Goal: Information Seeking & Learning: Learn about a topic

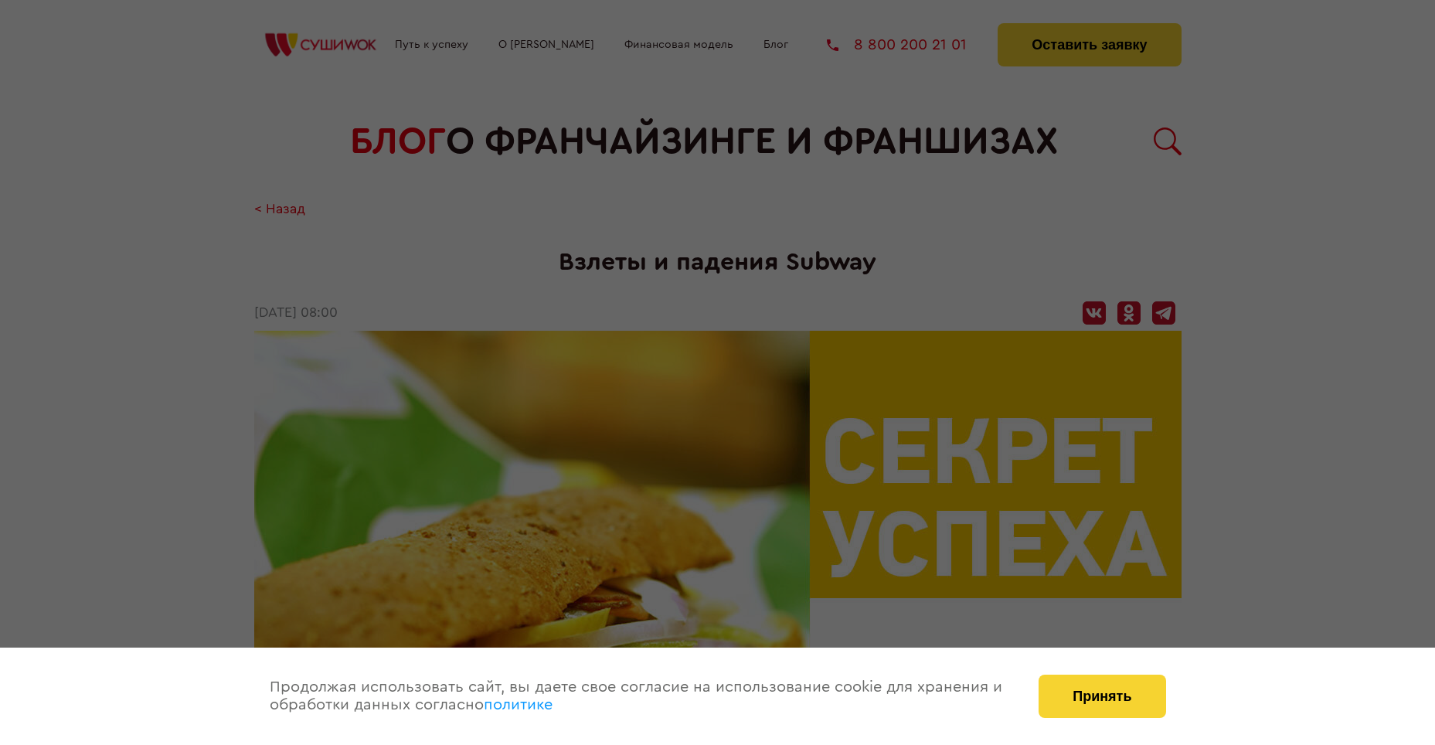
click at [382, 258] on div at bounding box center [717, 372] width 1435 height 745
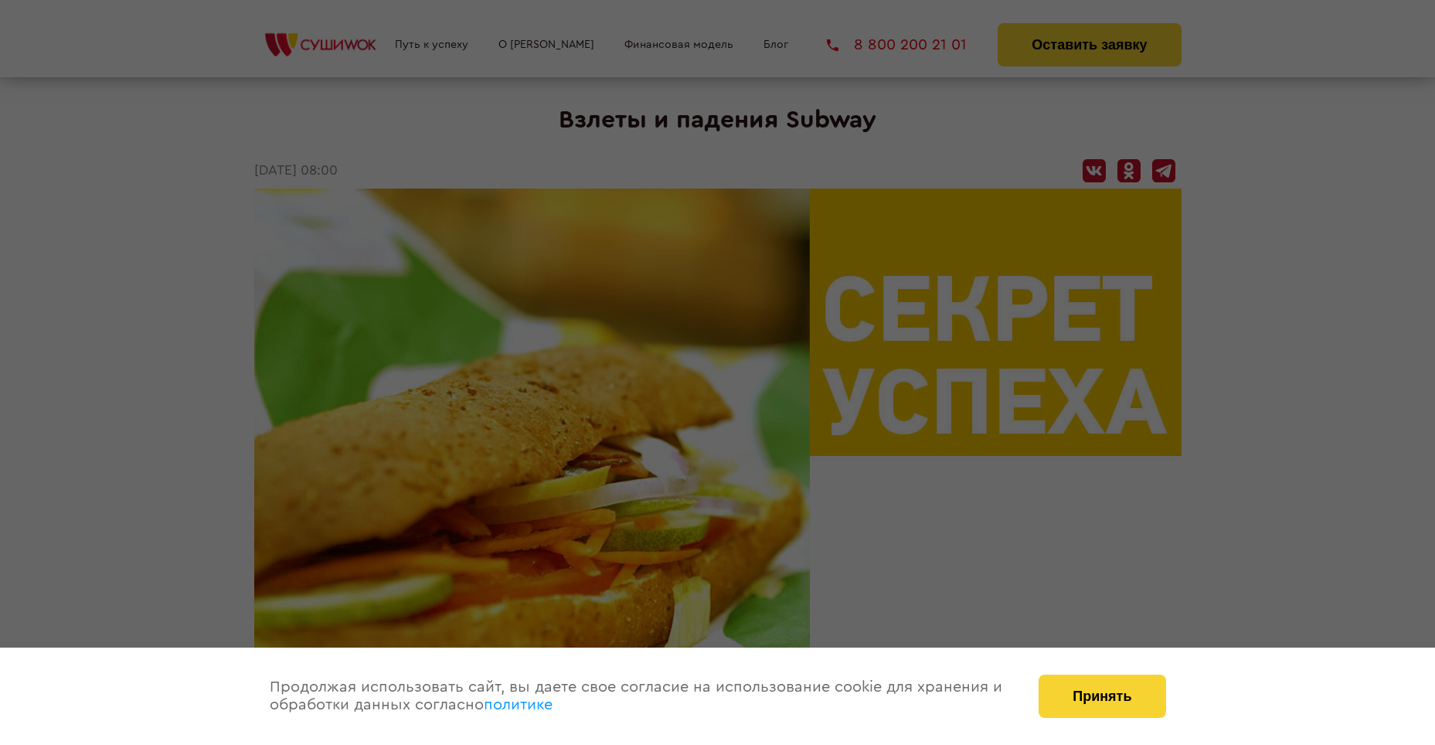
scroll to position [155, 0]
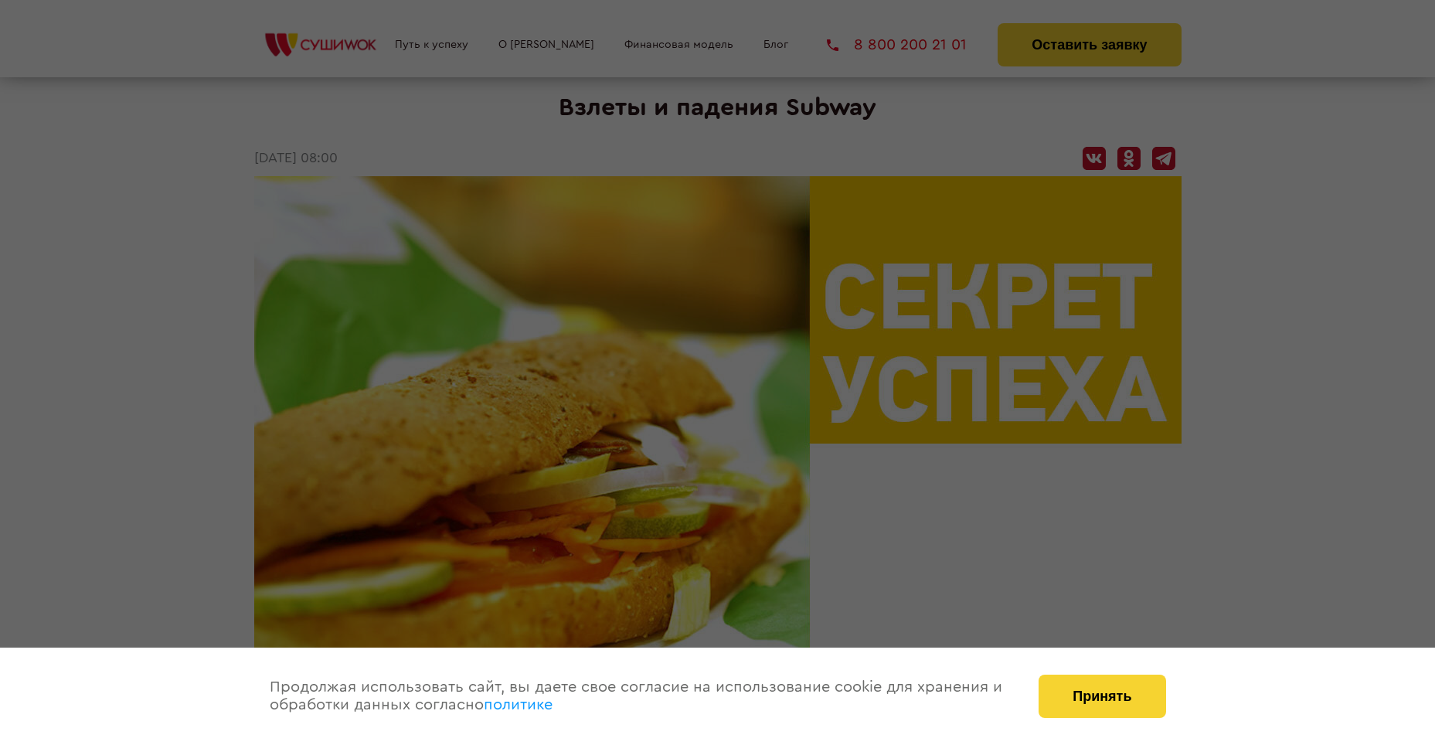
drag, startPoint x: 1090, startPoint y: 682, endPoint x: 621, endPoint y: 600, distance: 476.2
click at [1072, 672] on div "Принять" at bounding box center [1102, 696] width 158 height 97
drag, startPoint x: 1090, startPoint y: 715, endPoint x: 1080, endPoint y: 712, distance: 10.5
click at [1081, 712] on button "Принять" at bounding box center [1102, 696] width 127 height 43
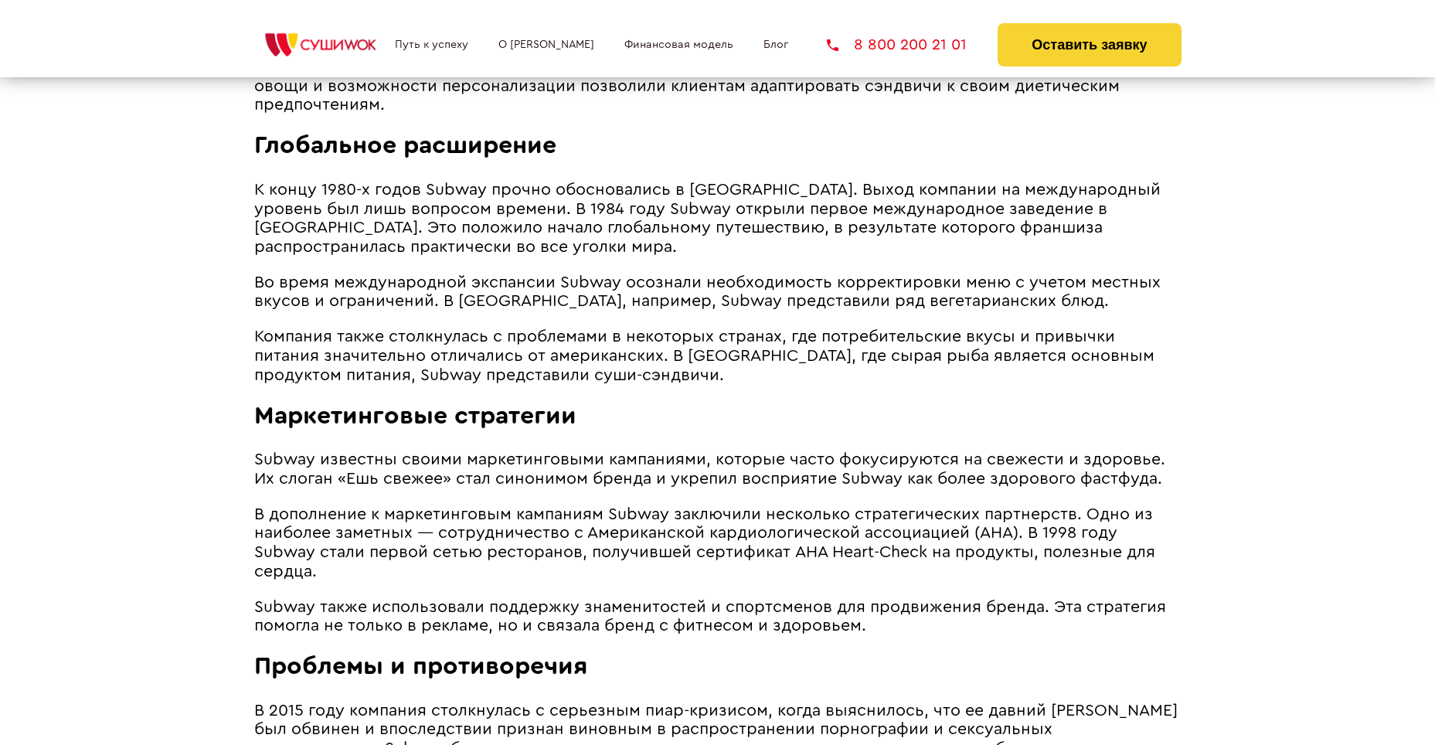
scroll to position [2164, 0]
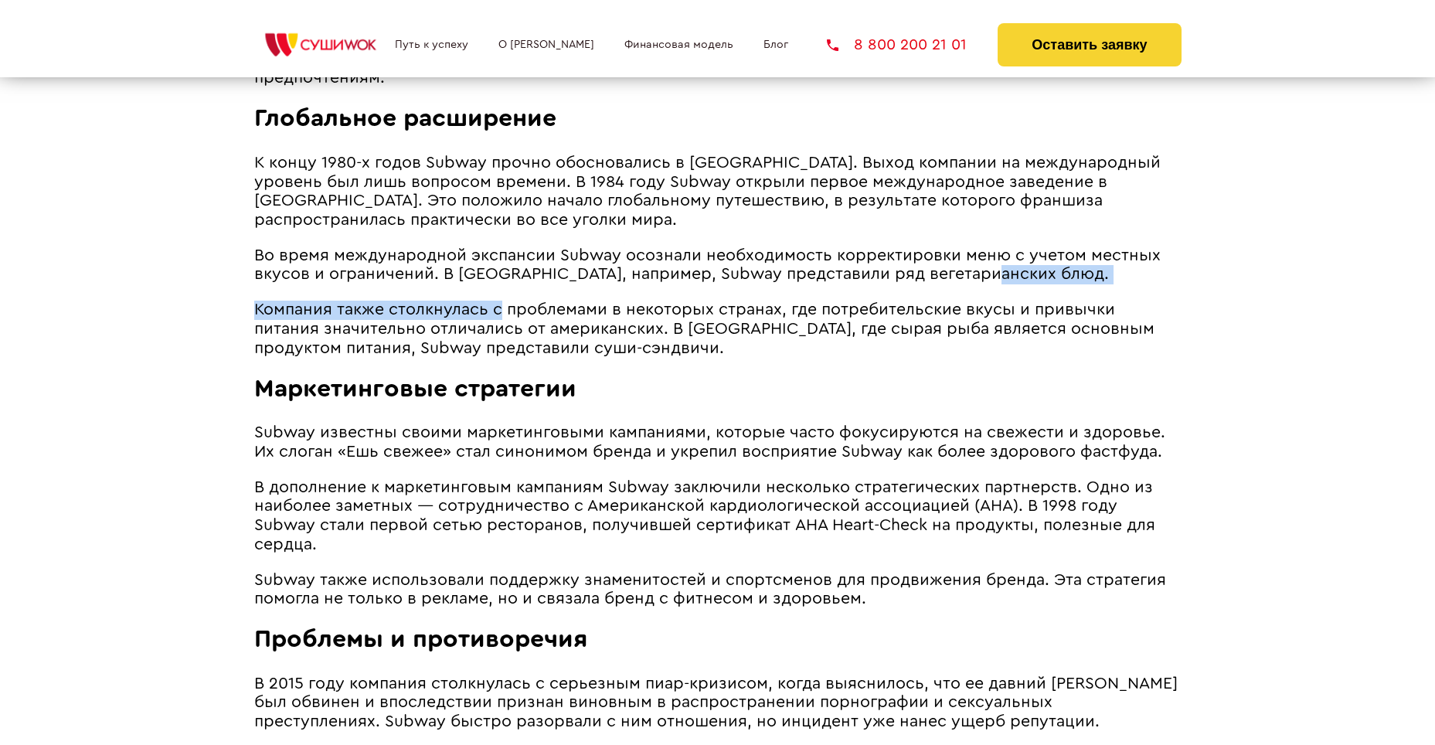
drag, startPoint x: 935, startPoint y: 238, endPoint x: 495, endPoint y: 264, distance: 440.5
click at [496, 267] on article "Subway ― одна их самых известных компаний по производству сэндвичей ― имеет лег…" at bounding box center [717, 214] width 927 height 2764
click at [451, 268] on article "Subway ― одна их самых известных компаний по производству сэндвичей ― имеет лег…" at bounding box center [717, 214] width 927 height 2764
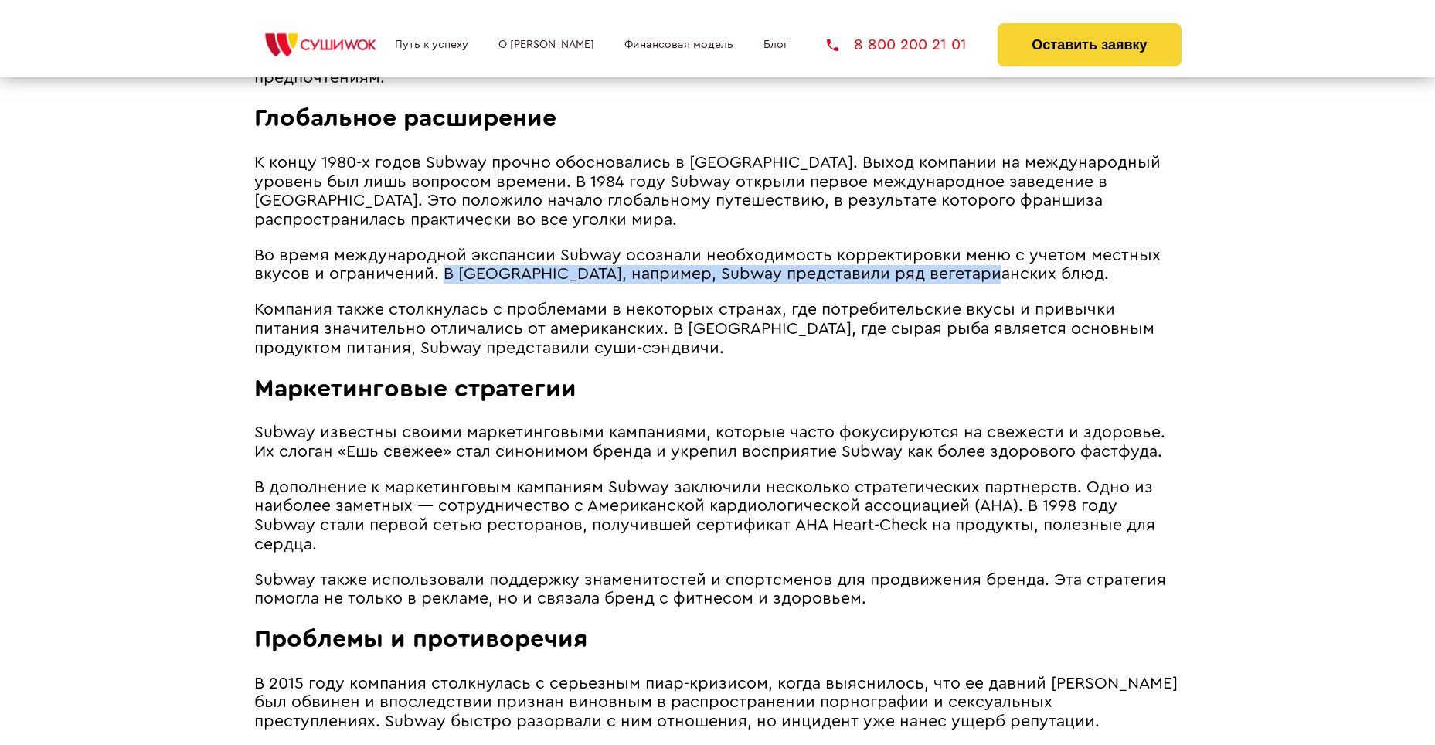
drag, startPoint x: 441, startPoint y: 257, endPoint x: 1074, endPoint y: 255, distance: 632.9
click at [1074, 255] on p "Во время международной экспансии Subway осознали необходимость корректировки ме…" at bounding box center [717, 266] width 927 height 38
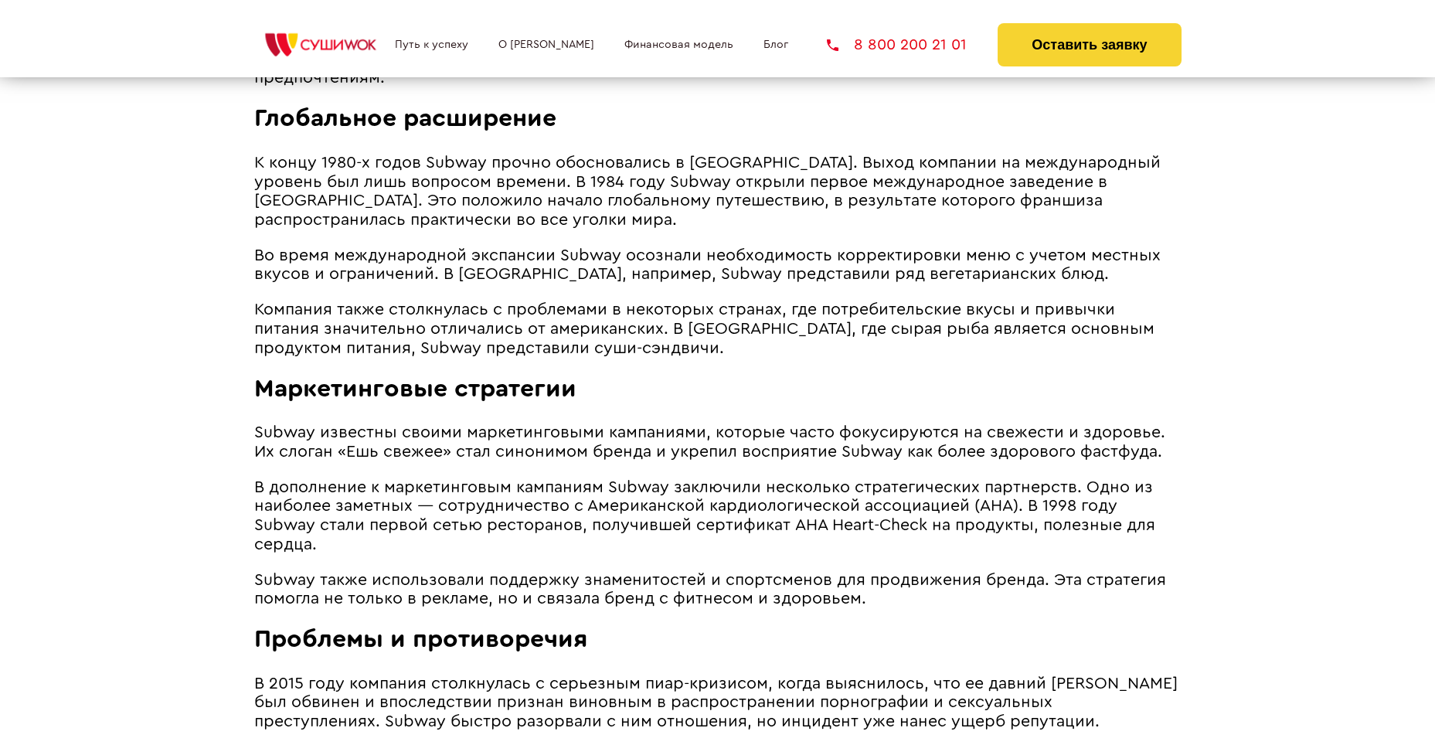
click at [575, 352] on article "Subway ― одна их самых известных компаний по производству сэндвичей ― имеет лег…" at bounding box center [717, 214] width 927 height 2764
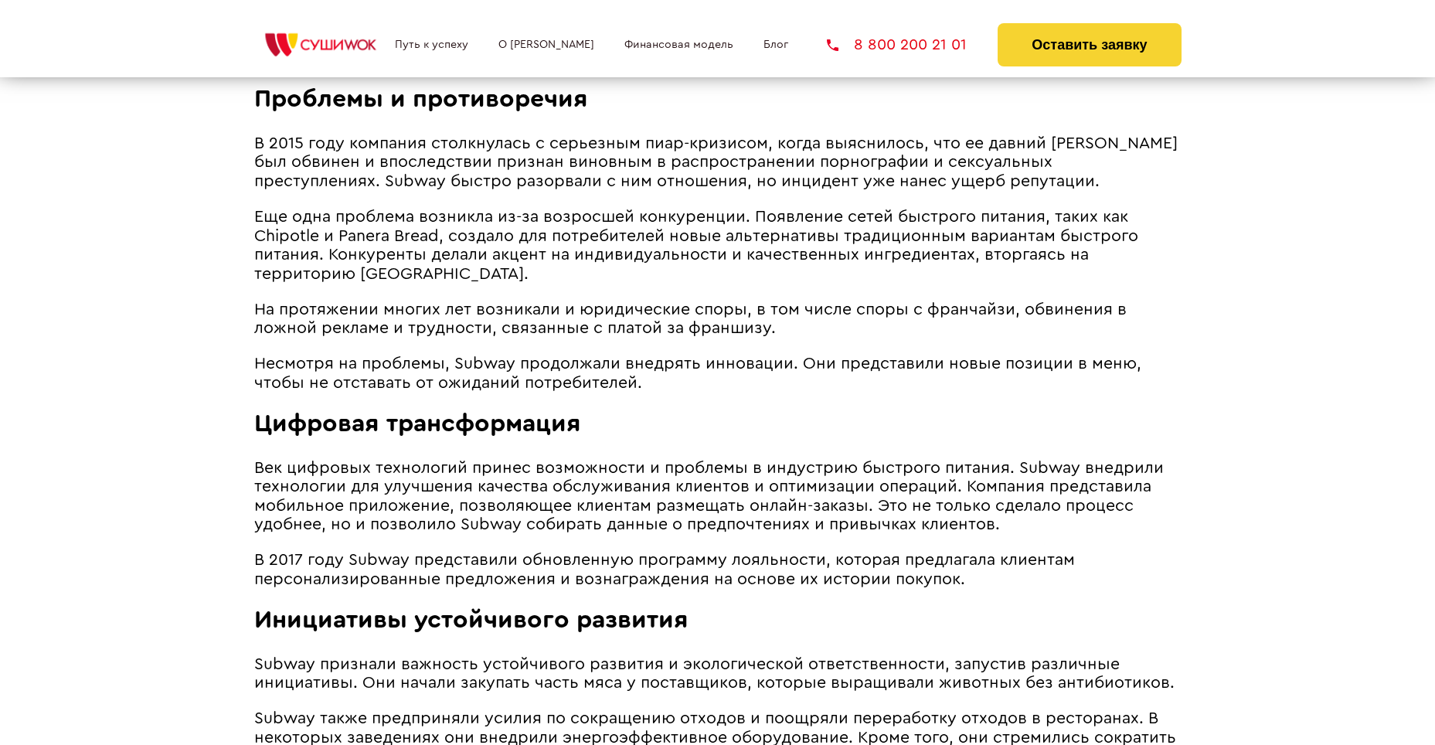
scroll to position [2705, 0]
drag, startPoint x: 254, startPoint y: 196, endPoint x: 306, endPoint y: 199, distance: 51.9
click at [318, 208] on span "Еще одна проблема возникла из-за возросшей конкуренции. Появление сетей быстрог…" at bounding box center [696, 244] width 884 height 73
click at [604, 235] on p "Еще одна проблема возникла из-за возросшей конкуренции. Появление сетей быстрог…" at bounding box center [717, 245] width 927 height 76
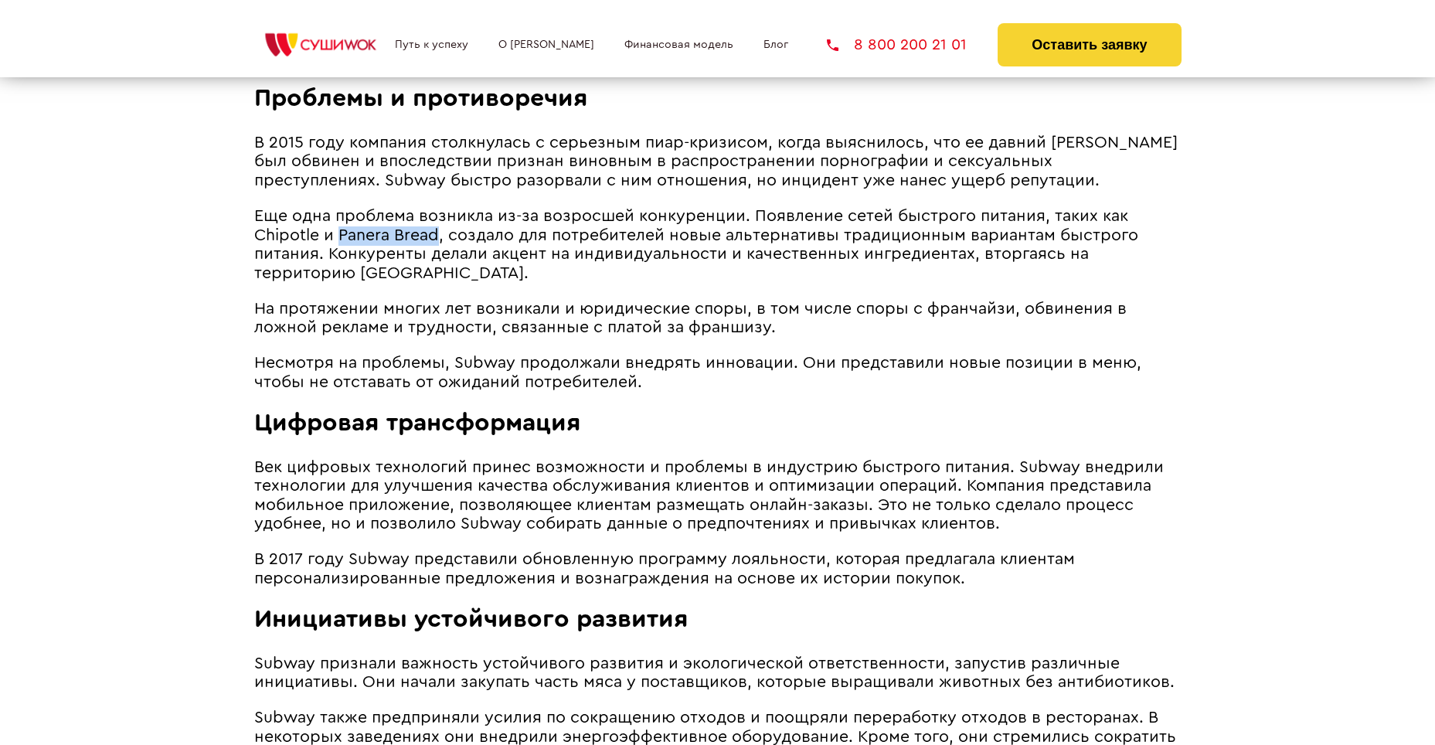
drag, startPoint x: 339, startPoint y: 199, endPoint x: 437, endPoint y: 202, distance: 98.2
click at [437, 208] on span "Еще одна проблема возникла из-за возросшей конкуренции. Появление сетей быстрог…" at bounding box center [696, 244] width 884 height 73
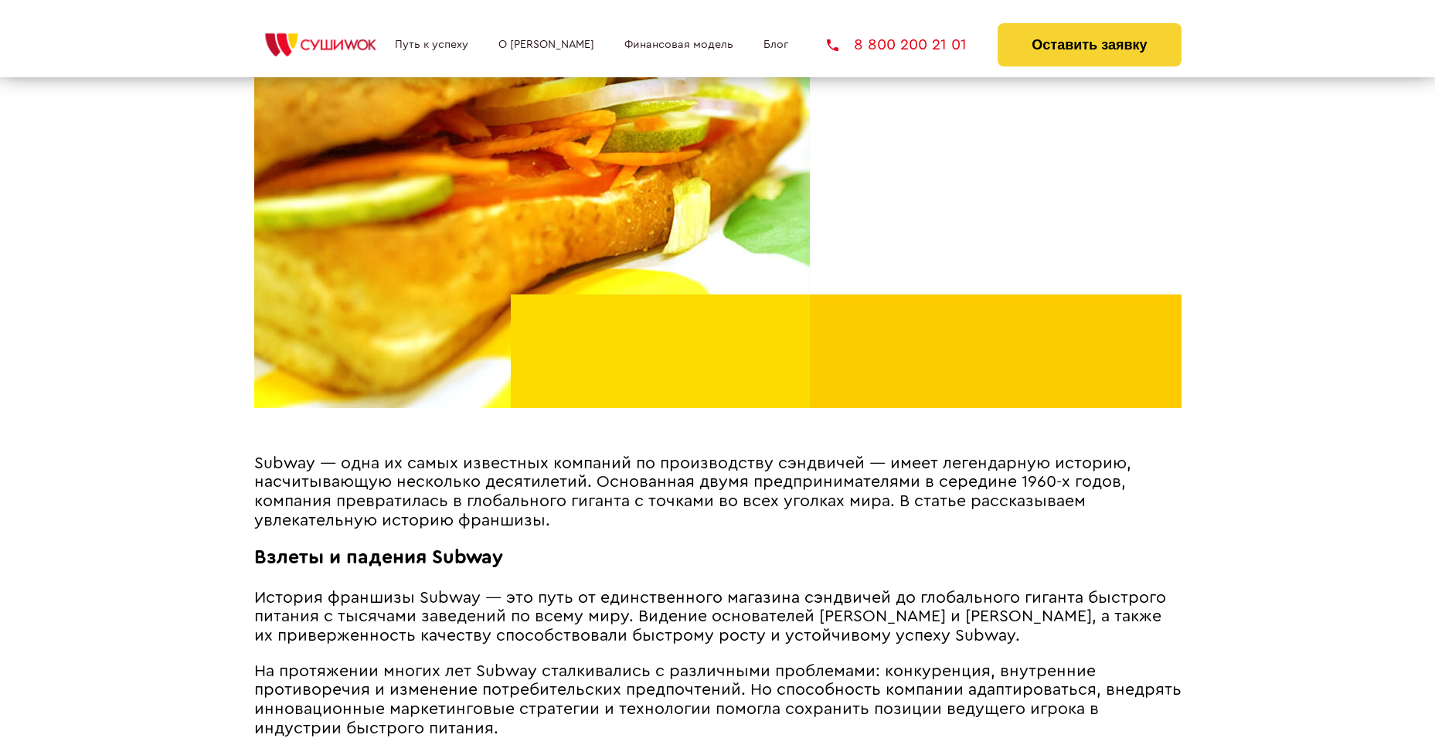
scroll to position [0, 0]
